Goal: Task Accomplishment & Management: Use online tool/utility

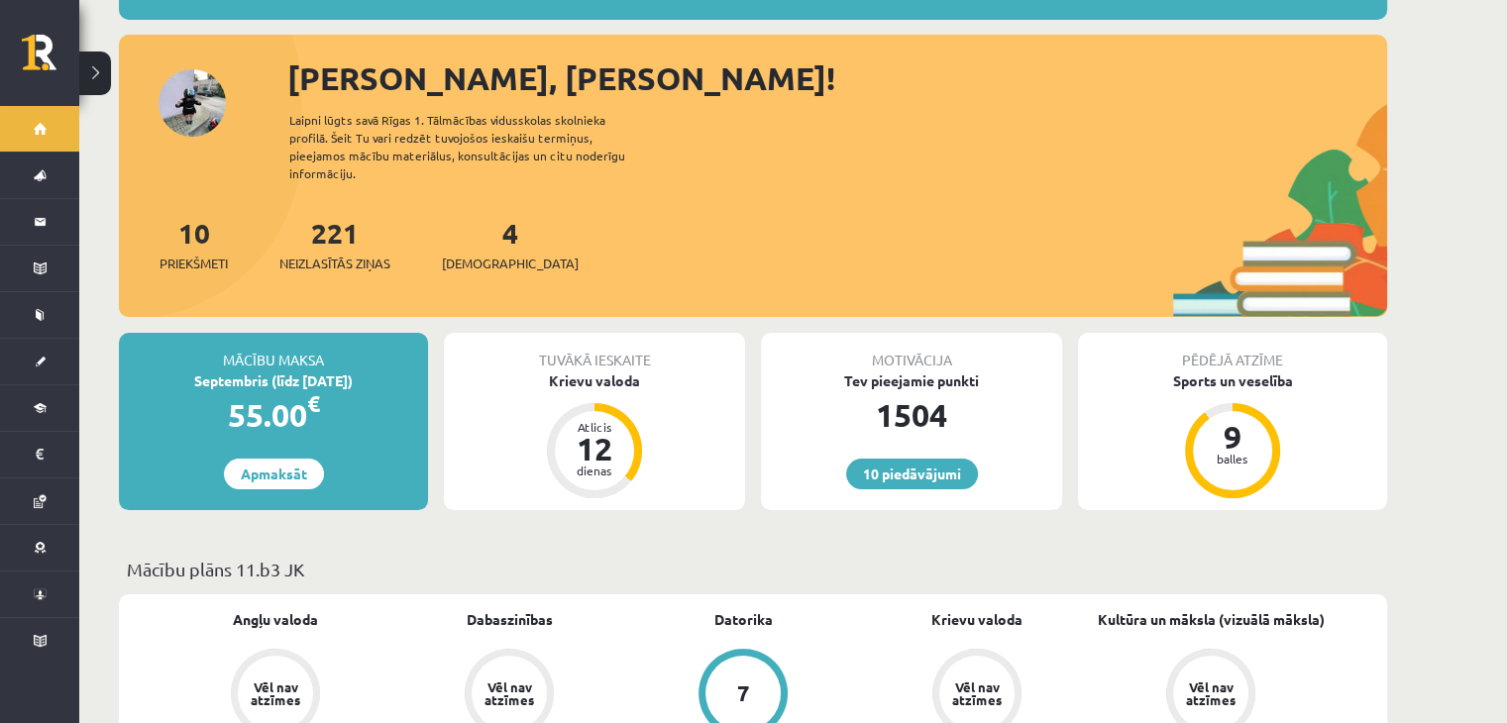
scroll to position [193, 0]
click at [486, 255] on span "[DEMOGRAPHIC_DATA]" at bounding box center [510, 265] width 137 height 20
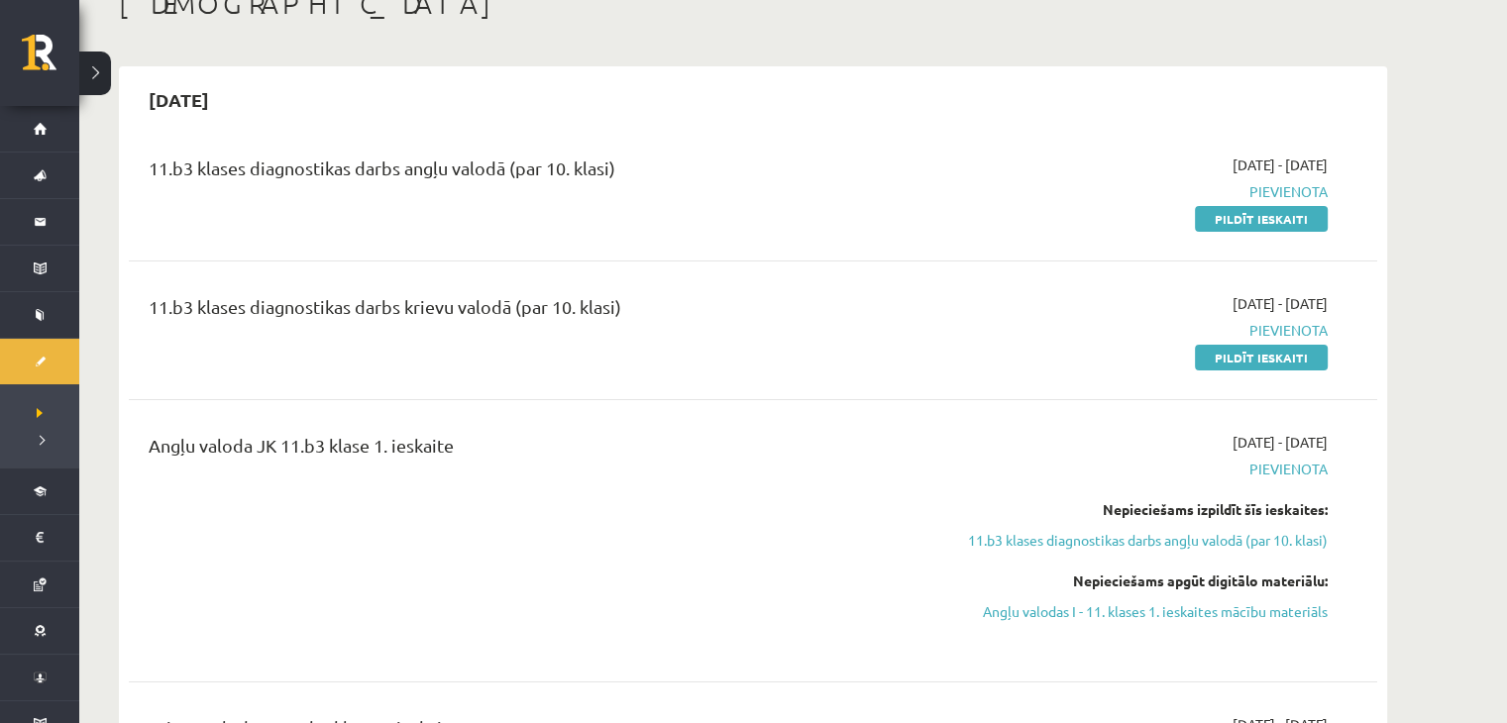
scroll to position [135, 0]
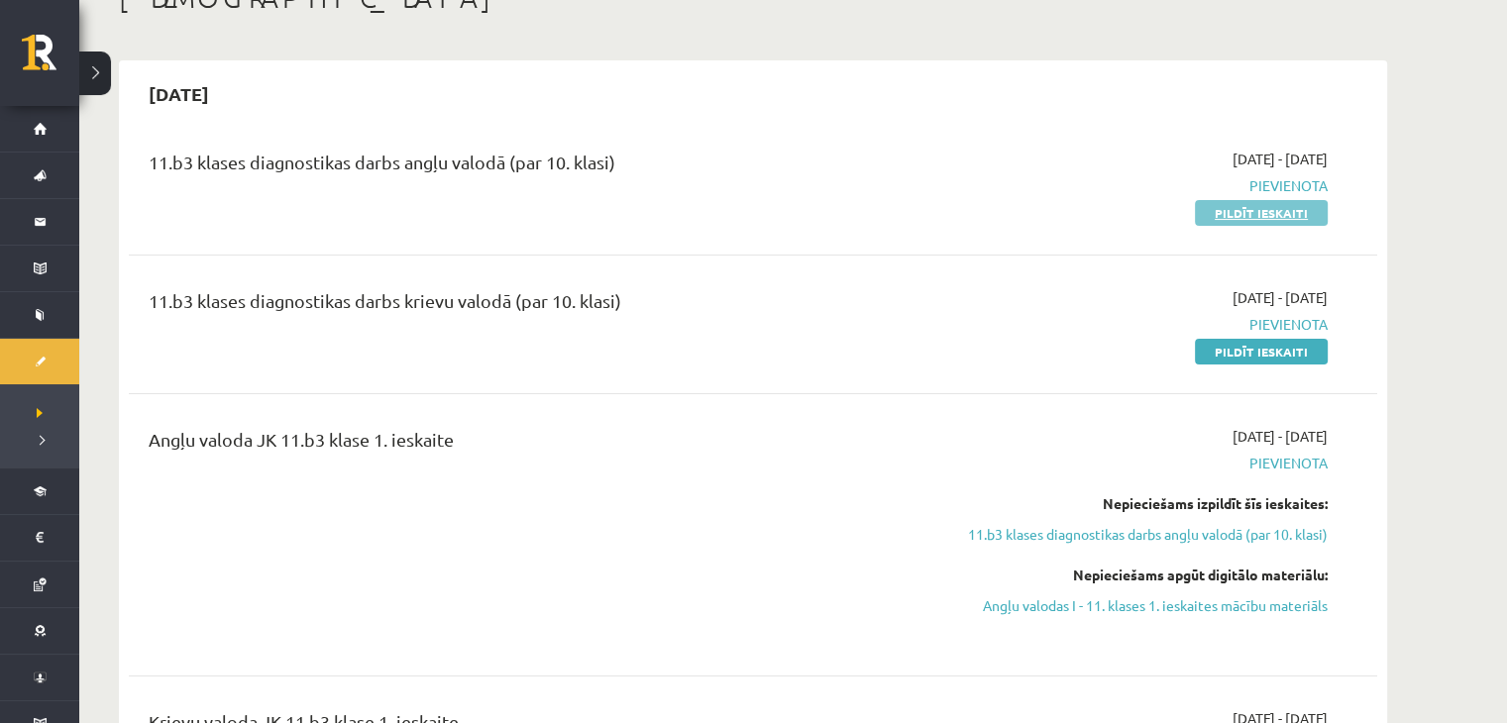
click at [1262, 216] on link "Pildīt ieskaiti" at bounding box center [1261, 213] width 133 height 26
click at [1288, 345] on link "Pildīt ieskaiti" at bounding box center [1261, 352] width 133 height 26
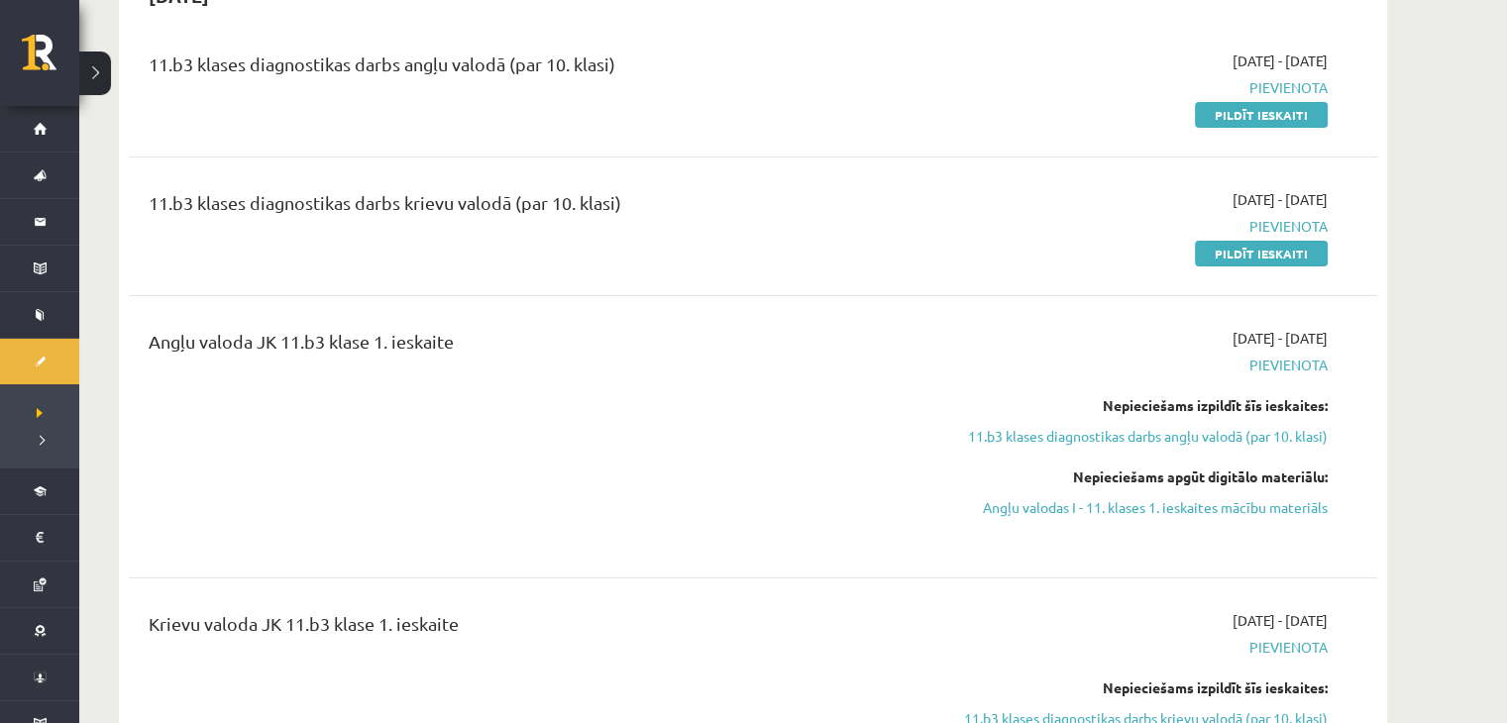
scroll to position [0, 0]
